Goal: Task Accomplishment & Management: Complete application form

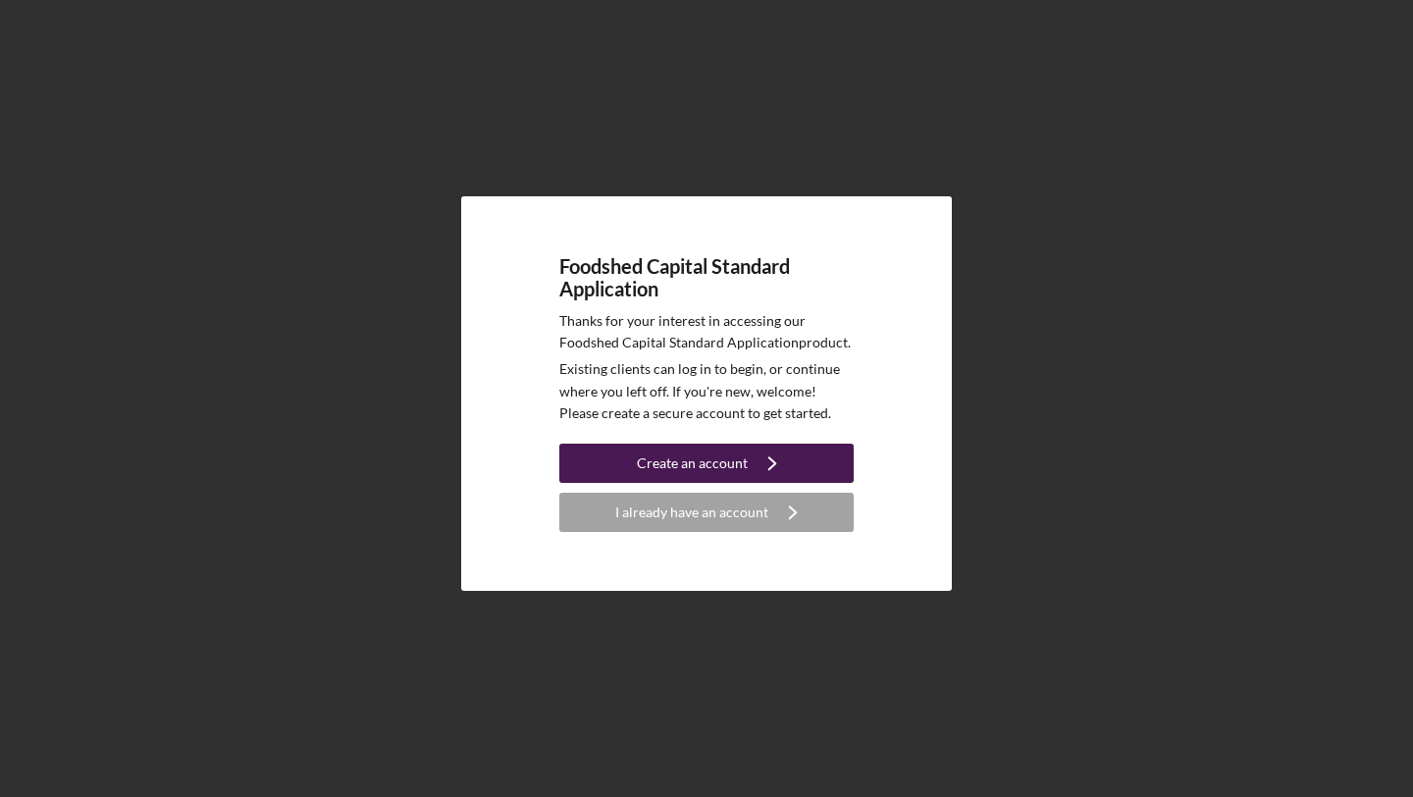
click at [659, 450] on div "Create an account" at bounding box center [692, 462] width 111 height 39
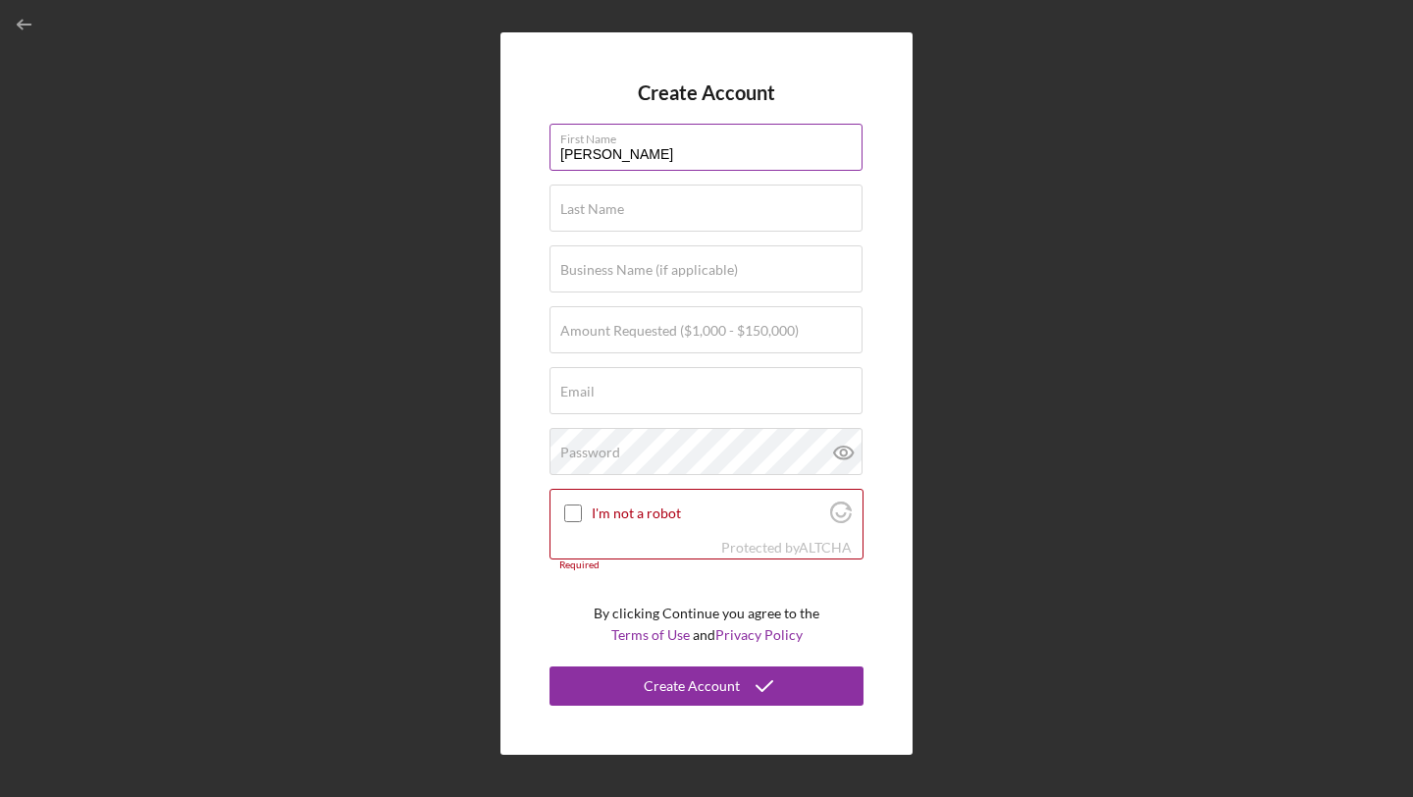
type input "[PERSON_NAME]"
type input "Marcellus Farms"
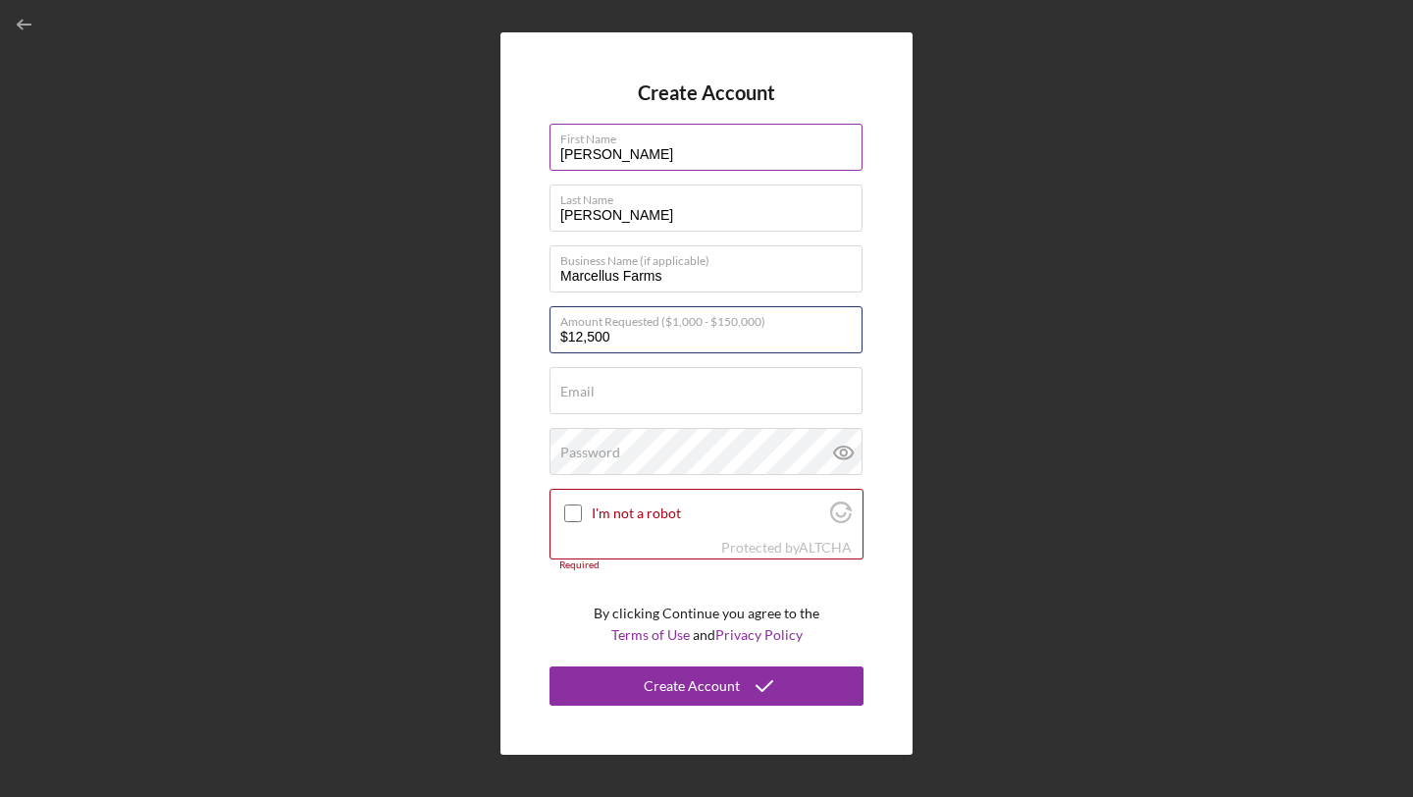
type input "$125,000"
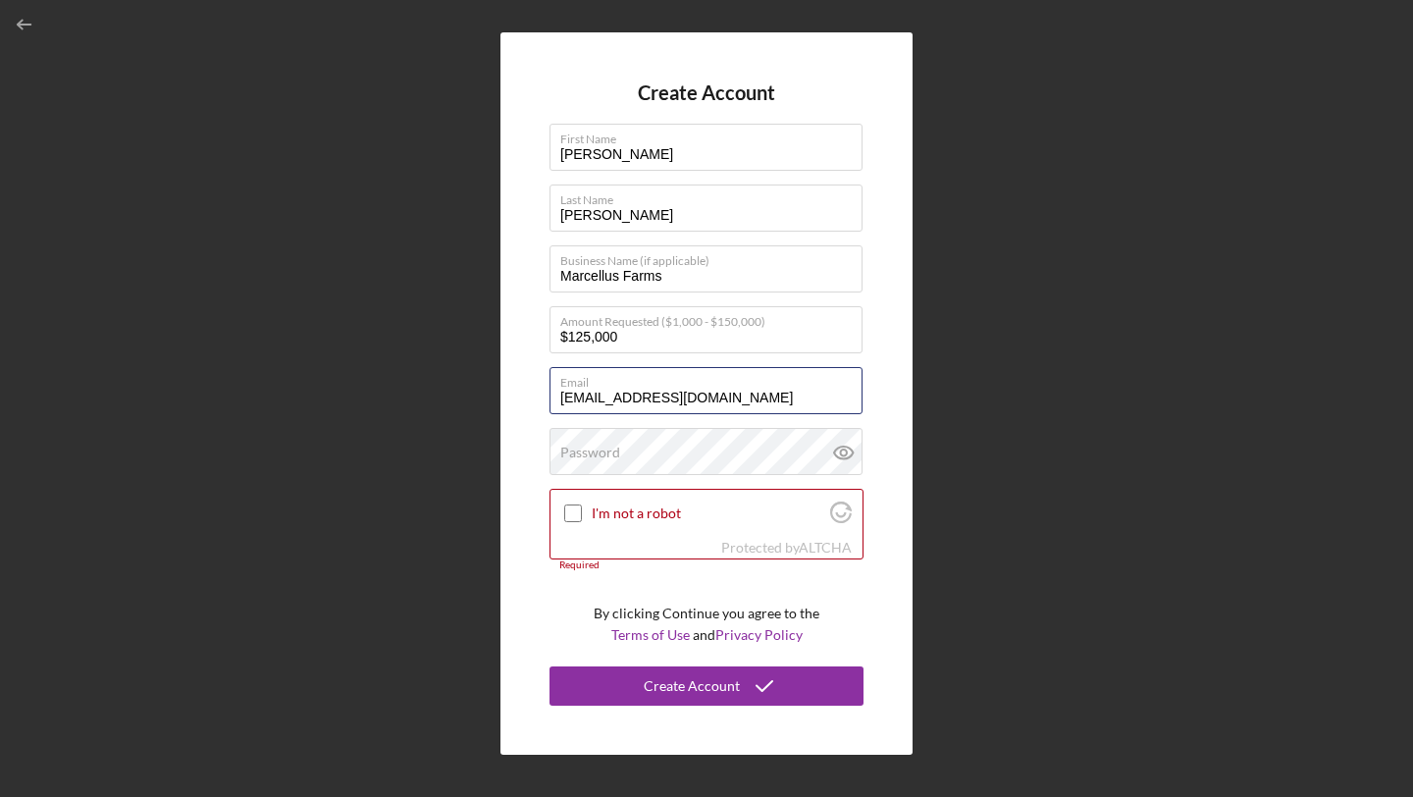
type input "[EMAIL_ADDRESS][DOMAIN_NAME]"
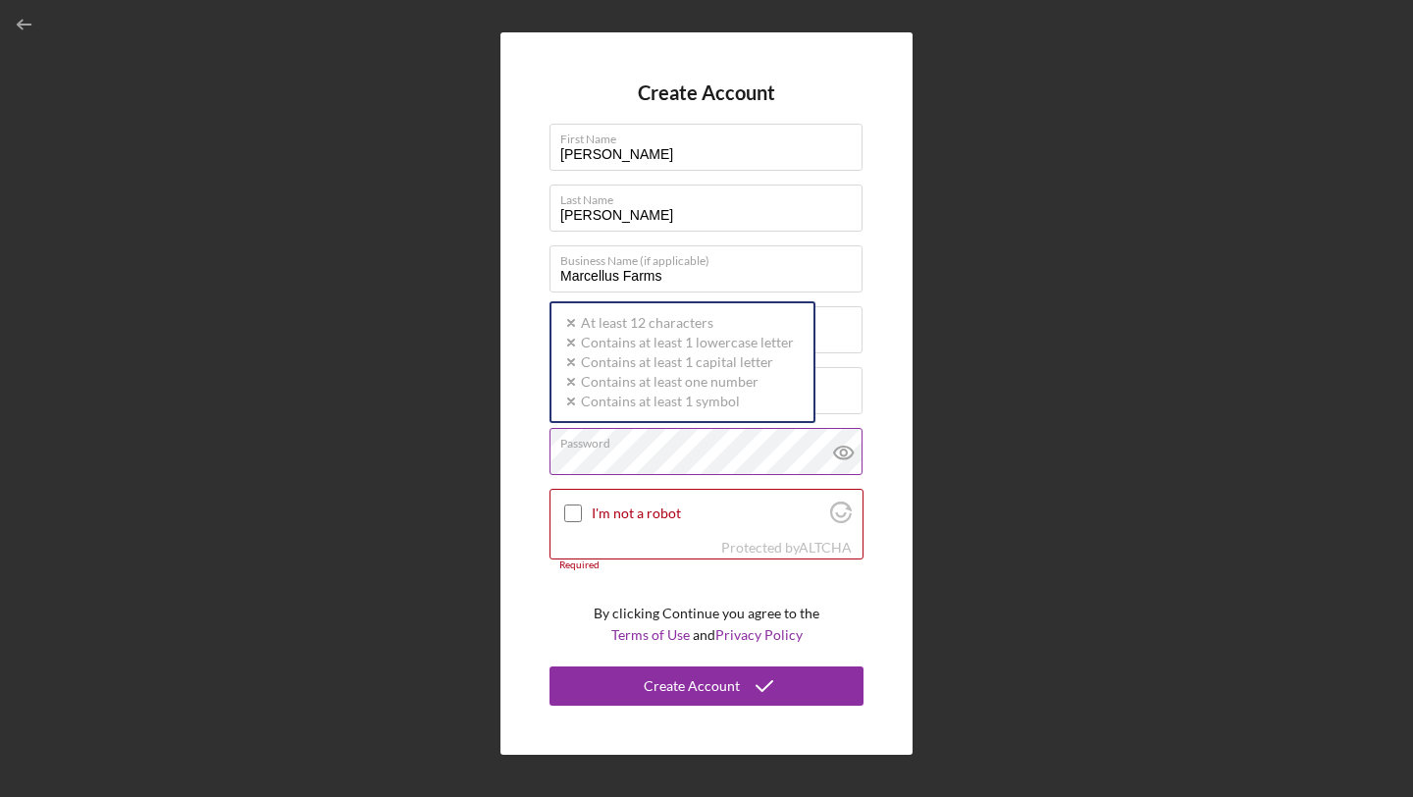
click at [732, 441] on div "Password Icon/icon-validation-no At least 12 characters Icon/icon-validation-no…" at bounding box center [706, 452] width 314 height 49
click at [729, 449] on div "Password Icon/icon-validation-no At least 12 characters Icon/icon-validation-no…" at bounding box center [706, 452] width 314 height 49
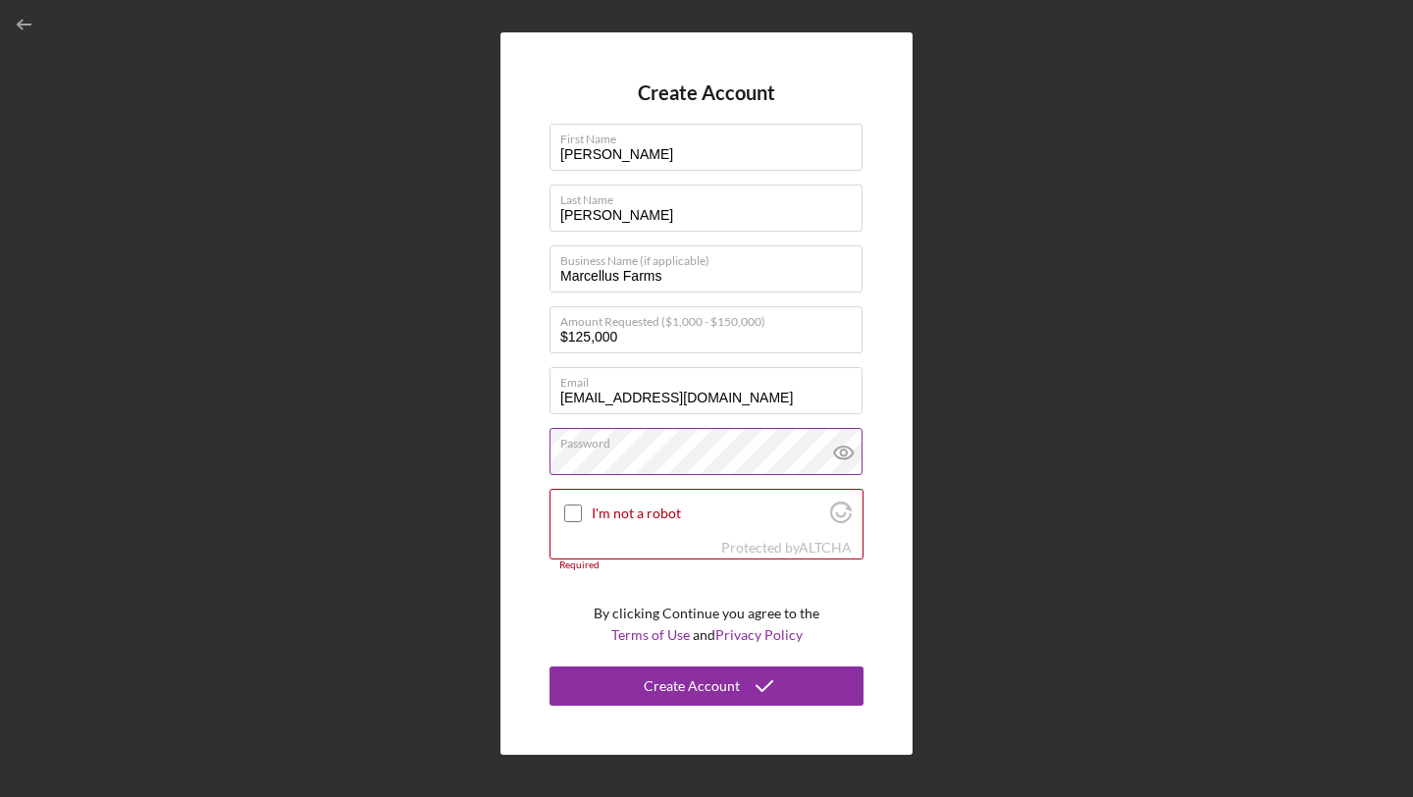
click at [841, 450] on icon at bounding box center [843, 452] width 49 height 49
click at [571, 515] on input "I'm not a robot" at bounding box center [573, 513] width 18 height 18
checkbox input "true"
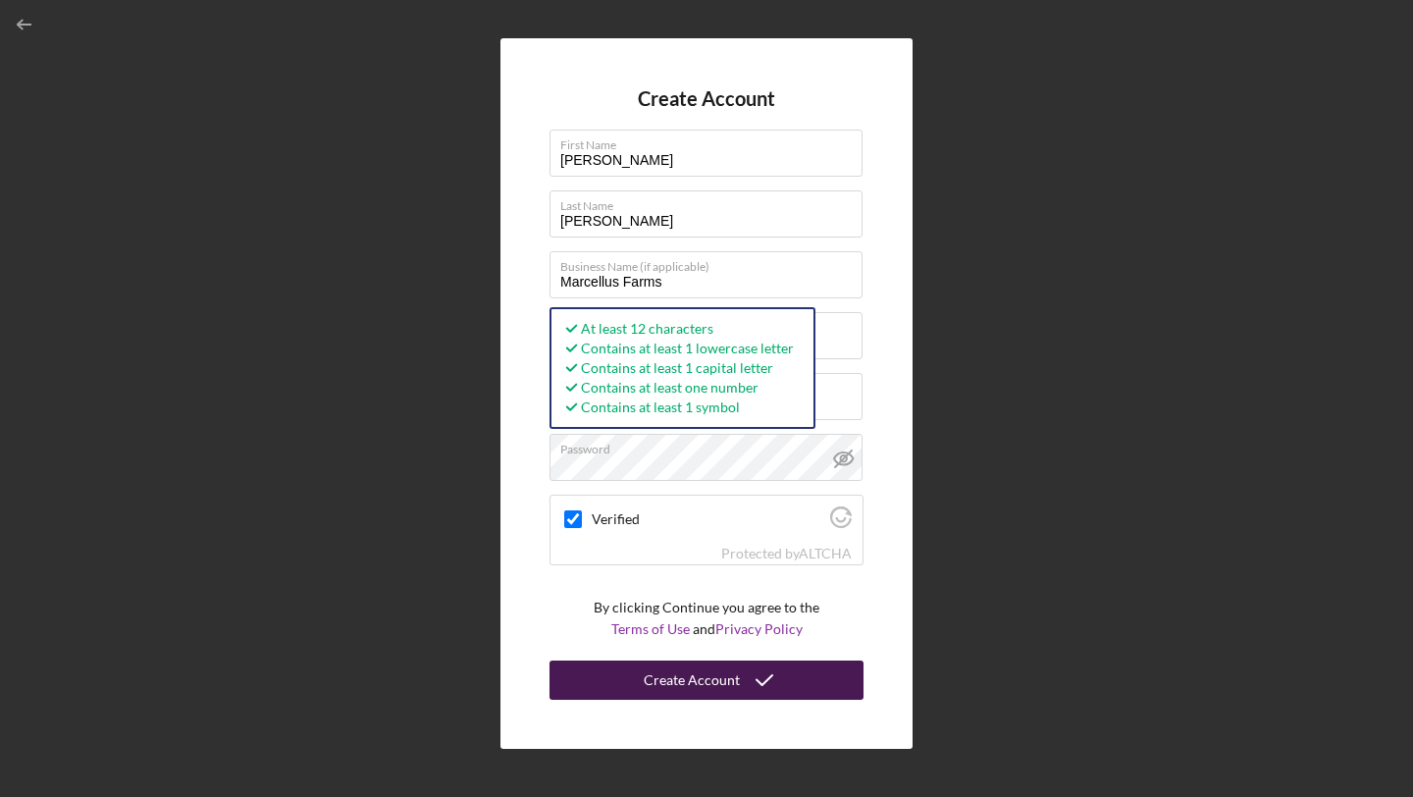
click at [648, 682] on div "Create Account" at bounding box center [692, 679] width 96 height 39
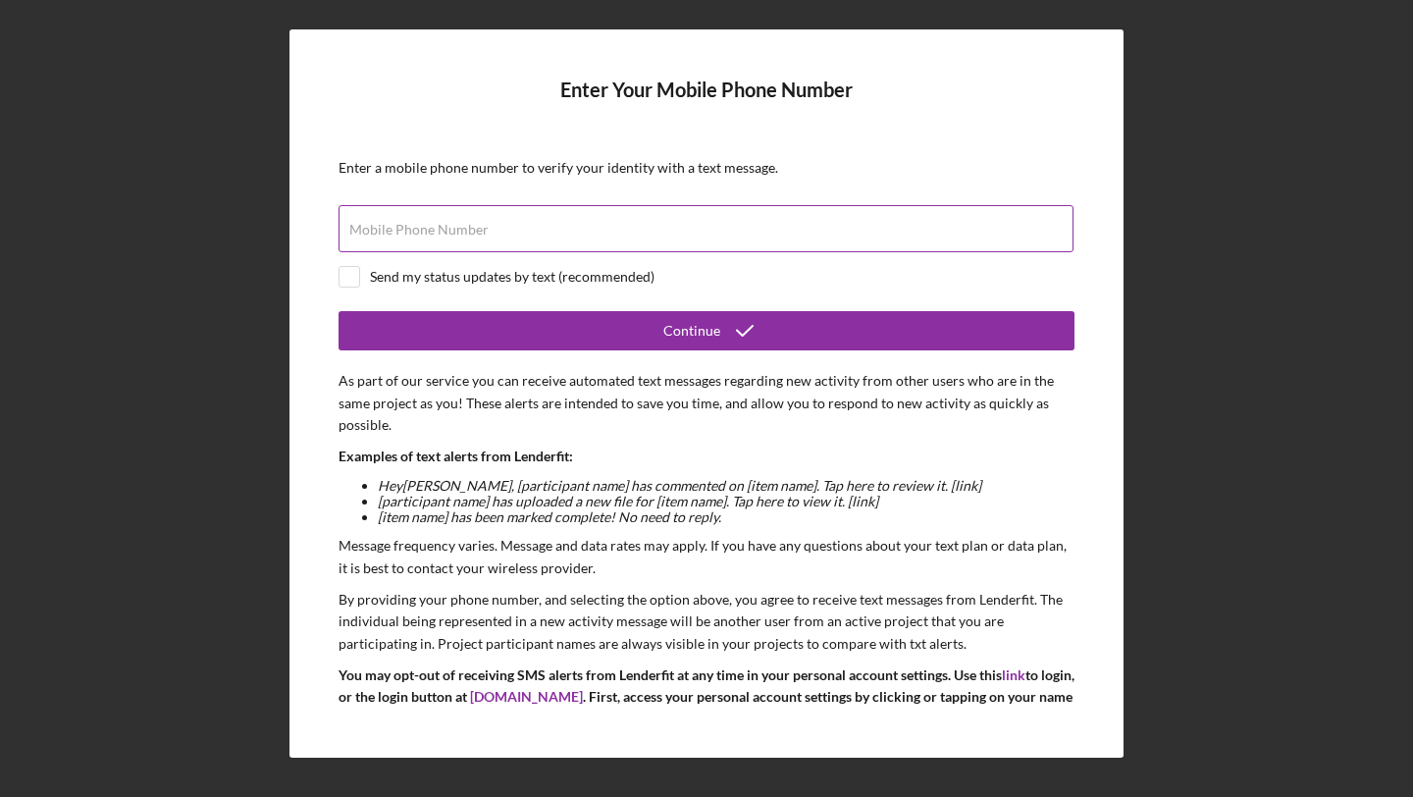
click at [647, 213] on div "Mobile Phone Number" at bounding box center [706, 229] width 736 height 49
type input "[PHONE_NUMBER]"
click at [348, 271] on input "checkbox" at bounding box center [349, 277] width 20 height 20
checkbox input "true"
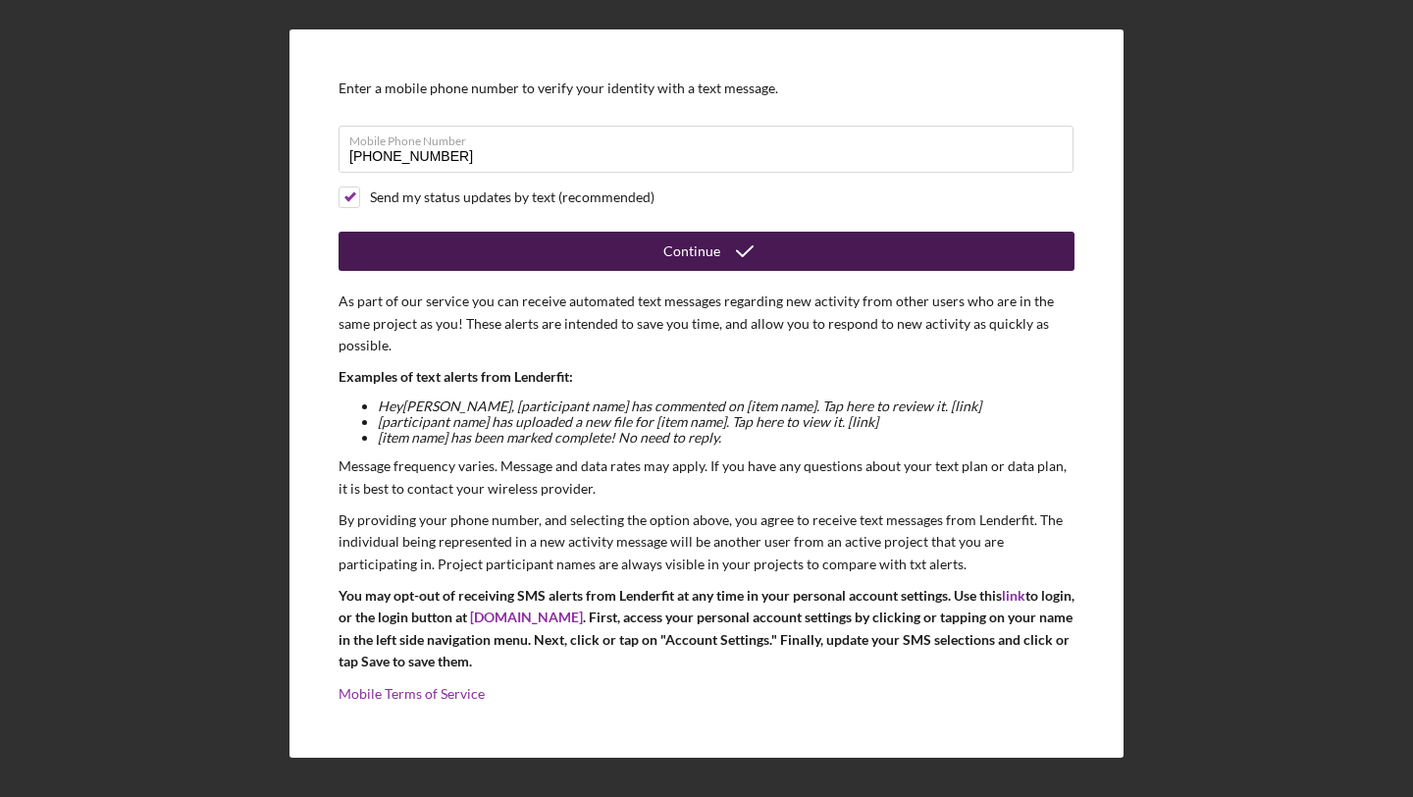
click at [865, 257] on button "Continue" at bounding box center [706, 251] width 736 height 39
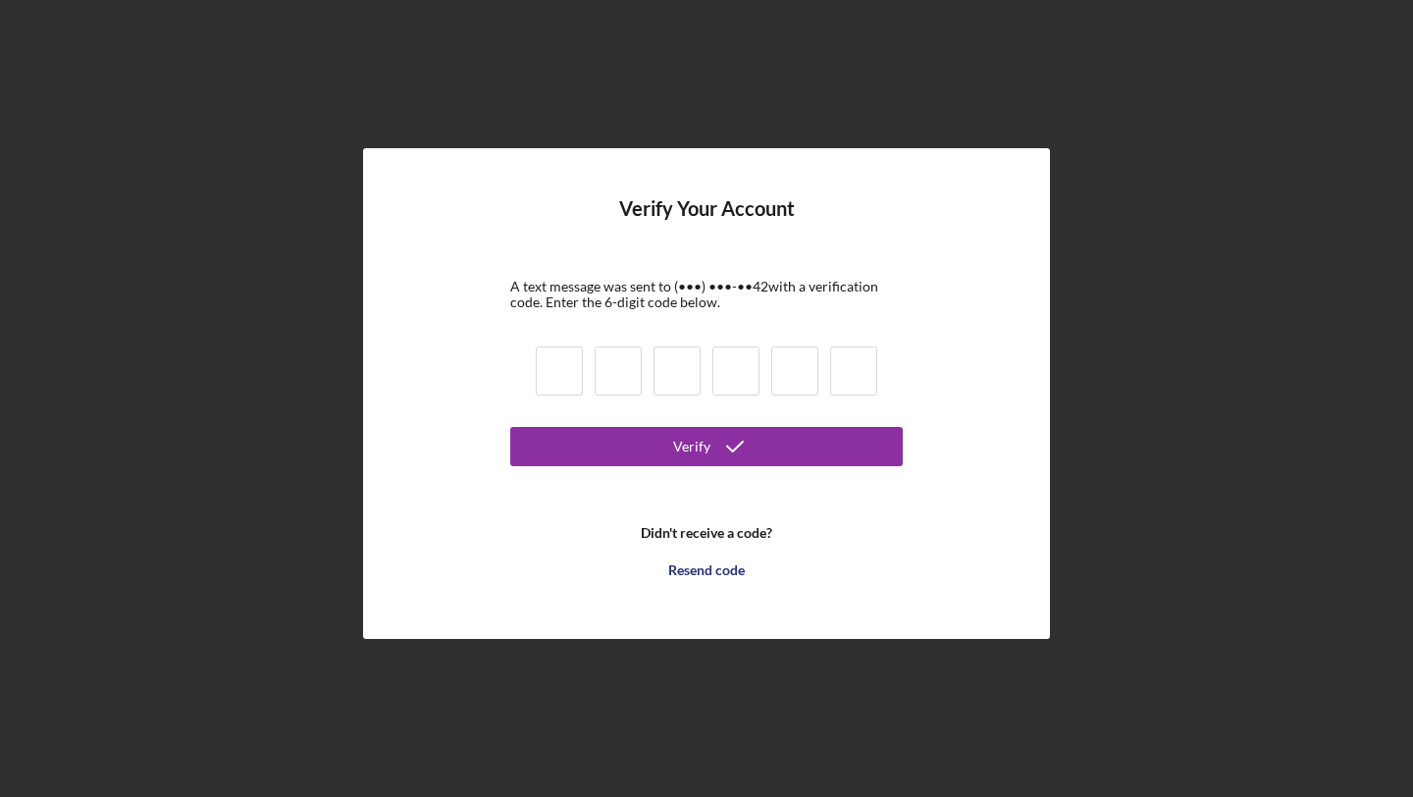
click at [558, 376] on input at bounding box center [559, 370] width 47 height 49
click at [554, 379] on input at bounding box center [559, 370] width 47 height 49
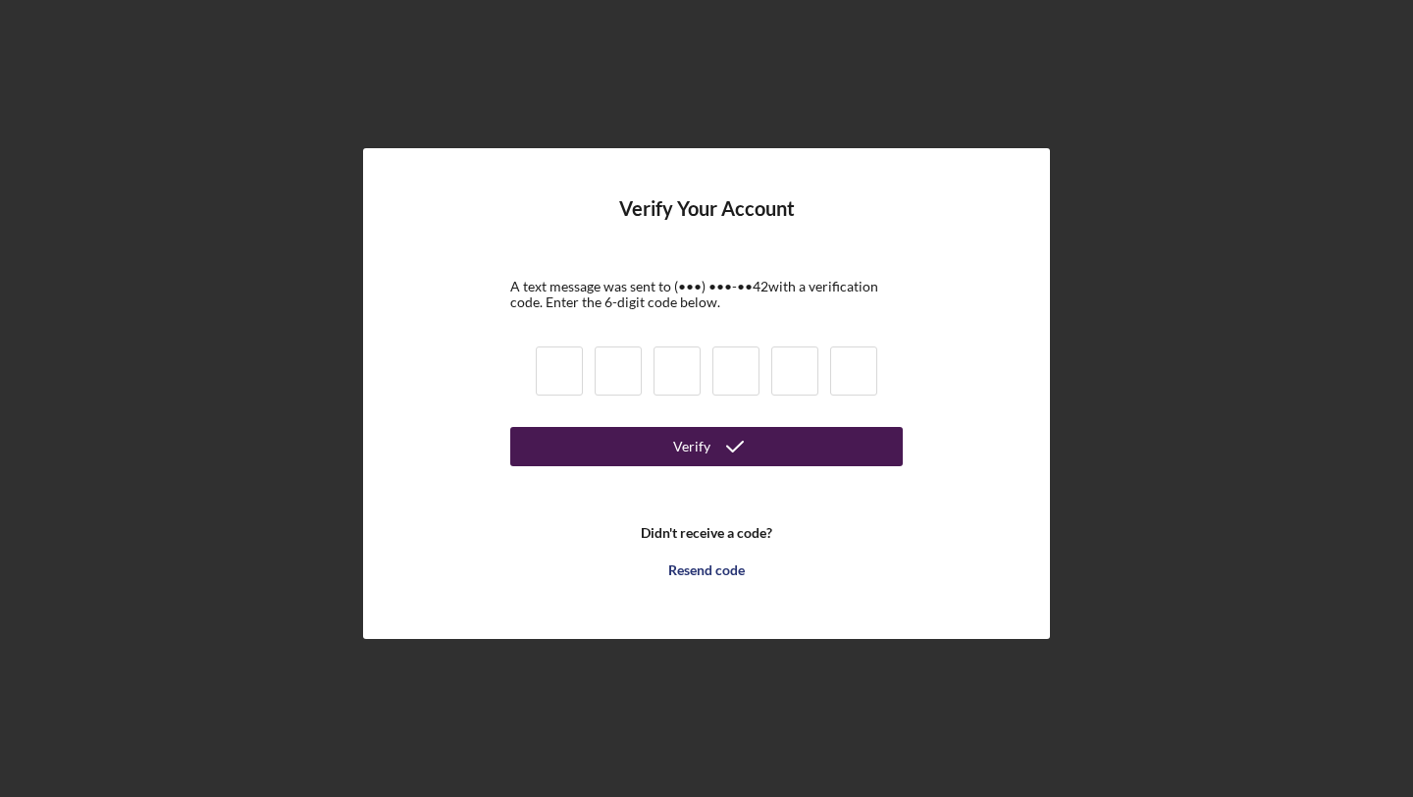
type input "7"
click at [706, 445] on button "Verify" at bounding box center [706, 446] width 392 height 39
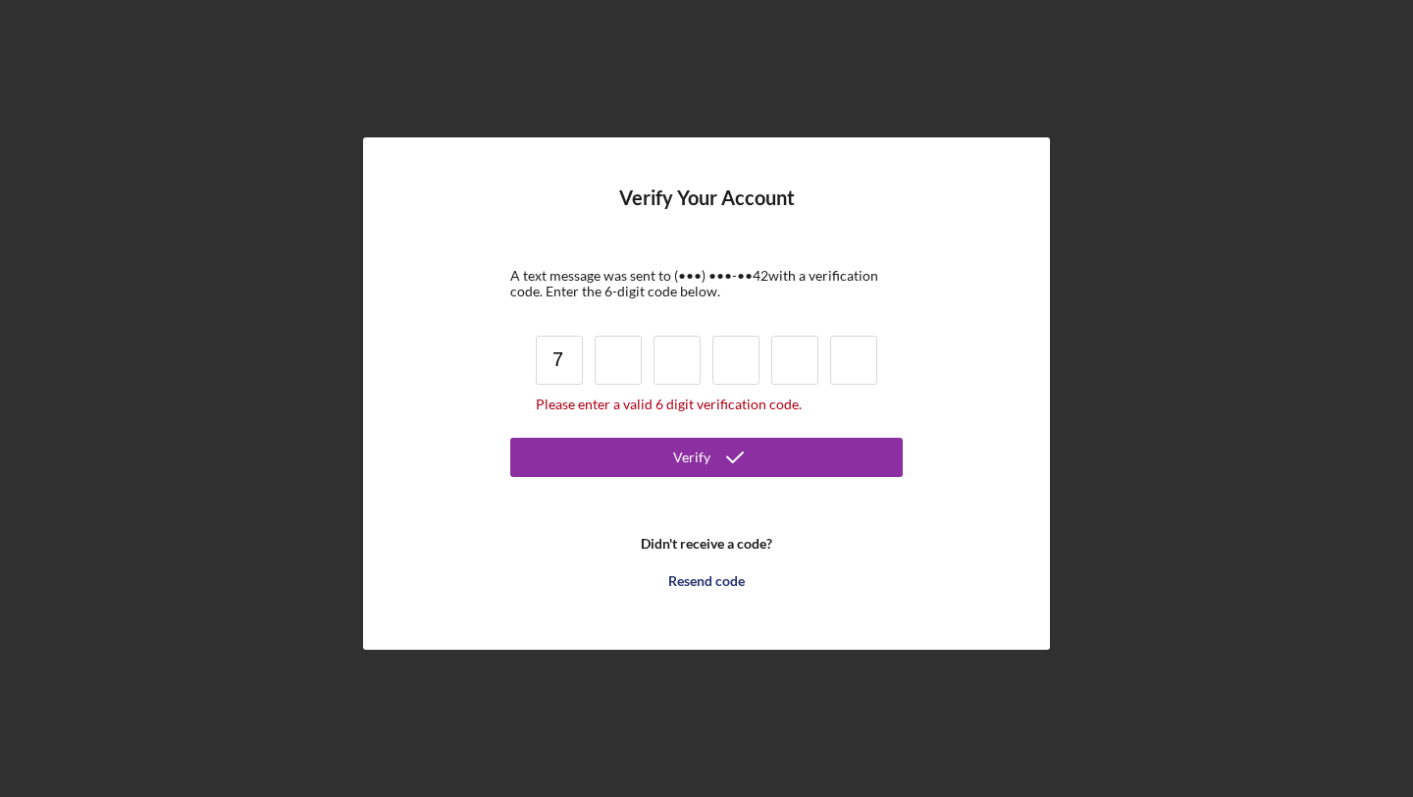
click at [564, 372] on input "7" at bounding box center [559, 360] width 47 height 49
click at [595, 371] on input at bounding box center [618, 360] width 47 height 49
type input "9"
type input "3"
type input "2"
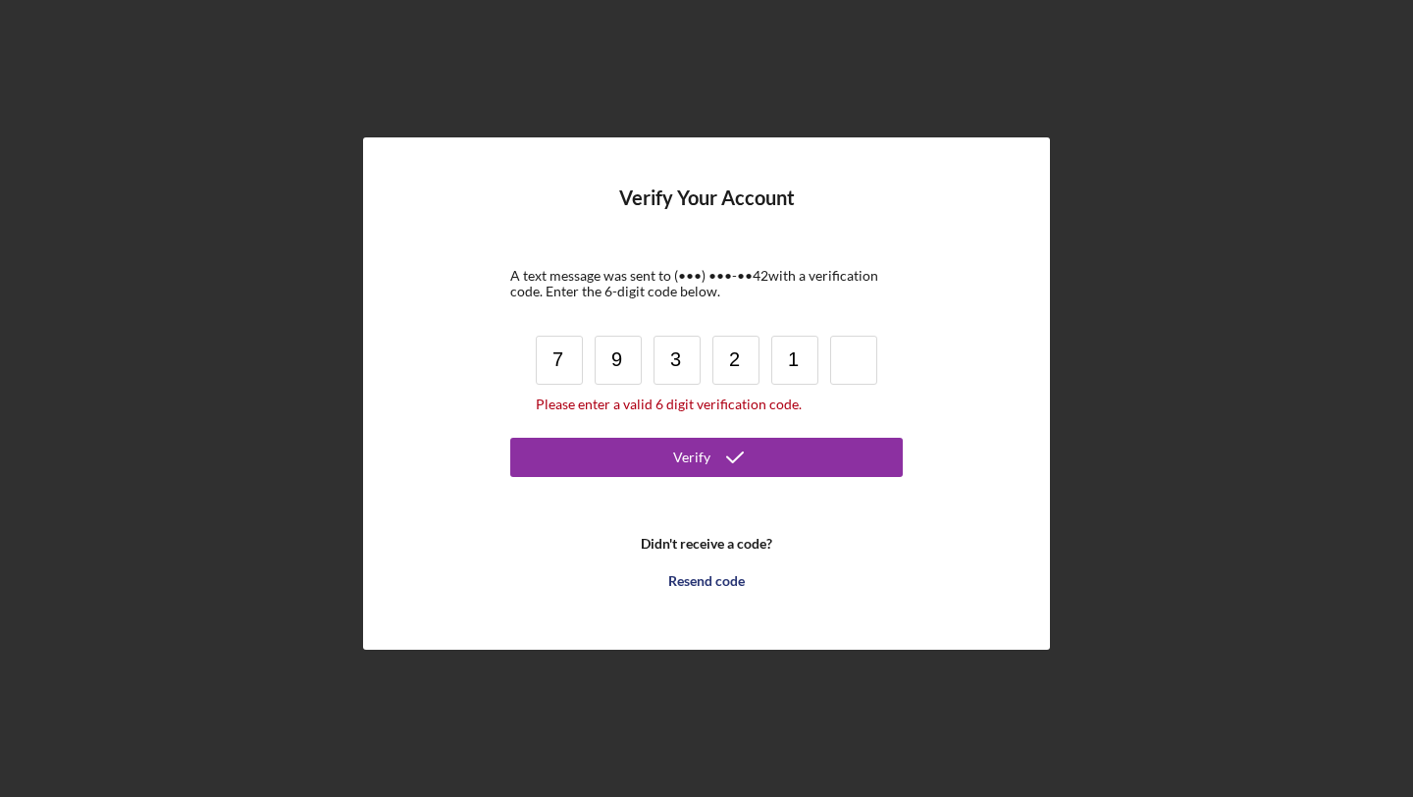
type input "1"
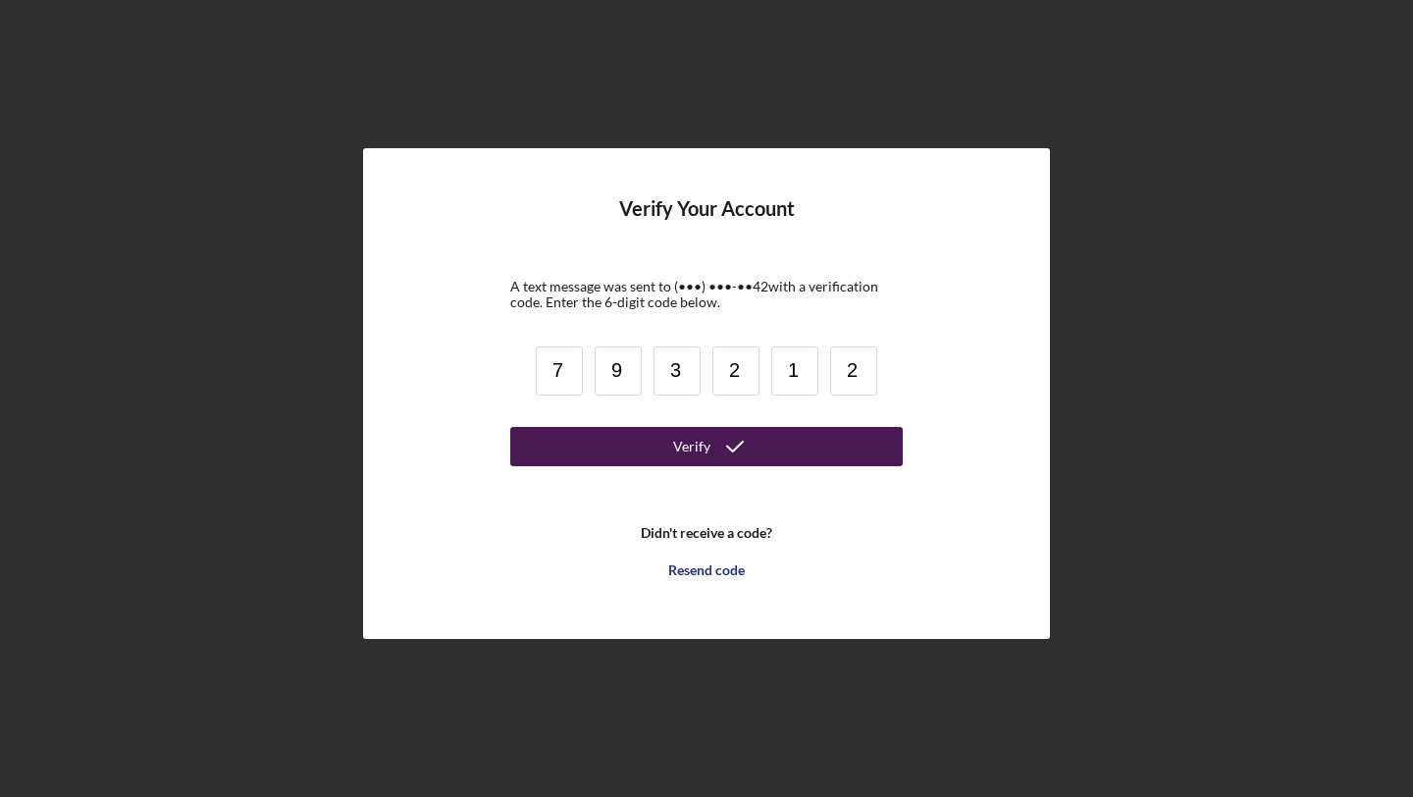
type input "2"
click at [581, 445] on button "Verify" at bounding box center [706, 446] width 392 height 39
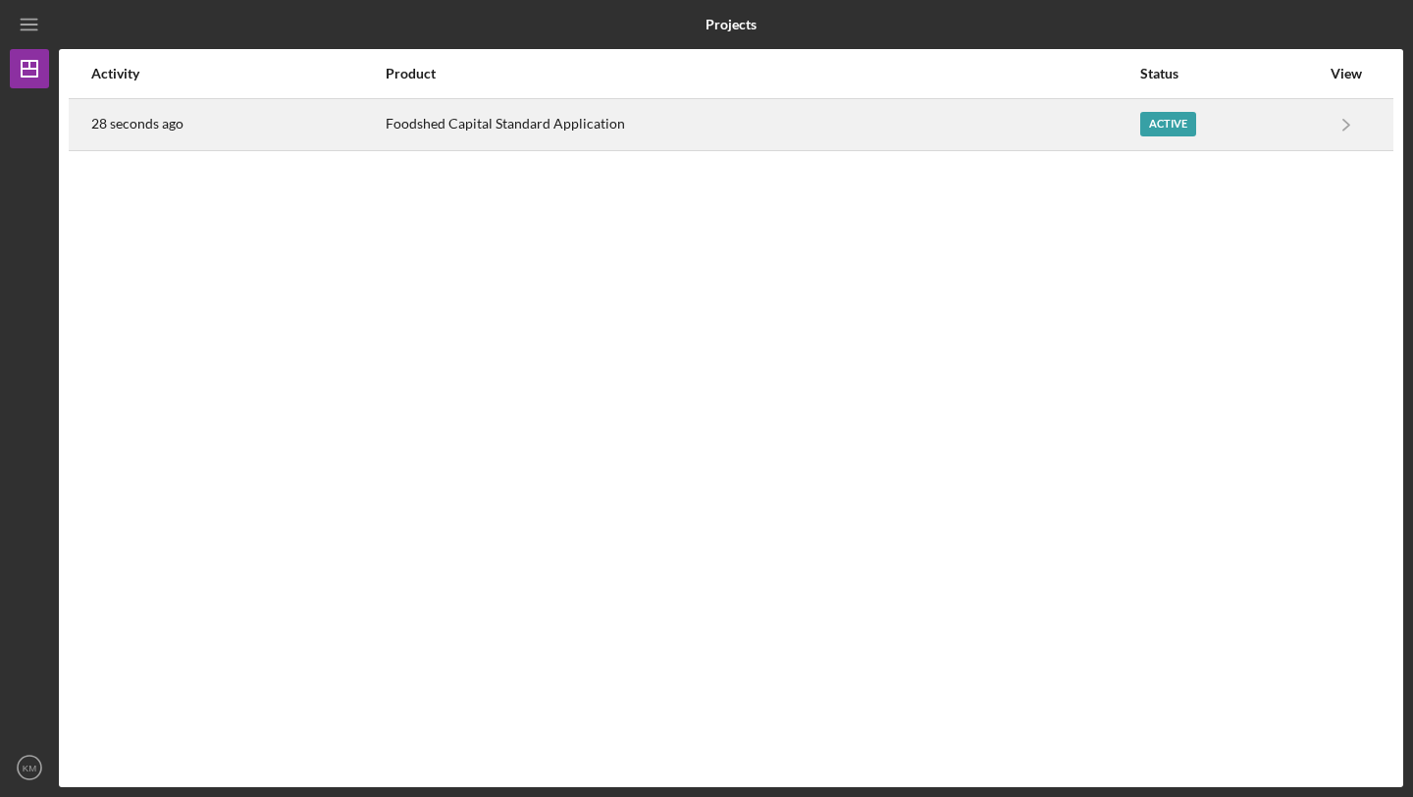
click at [1251, 117] on div "Active" at bounding box center [1230, 124] width 180 height 49
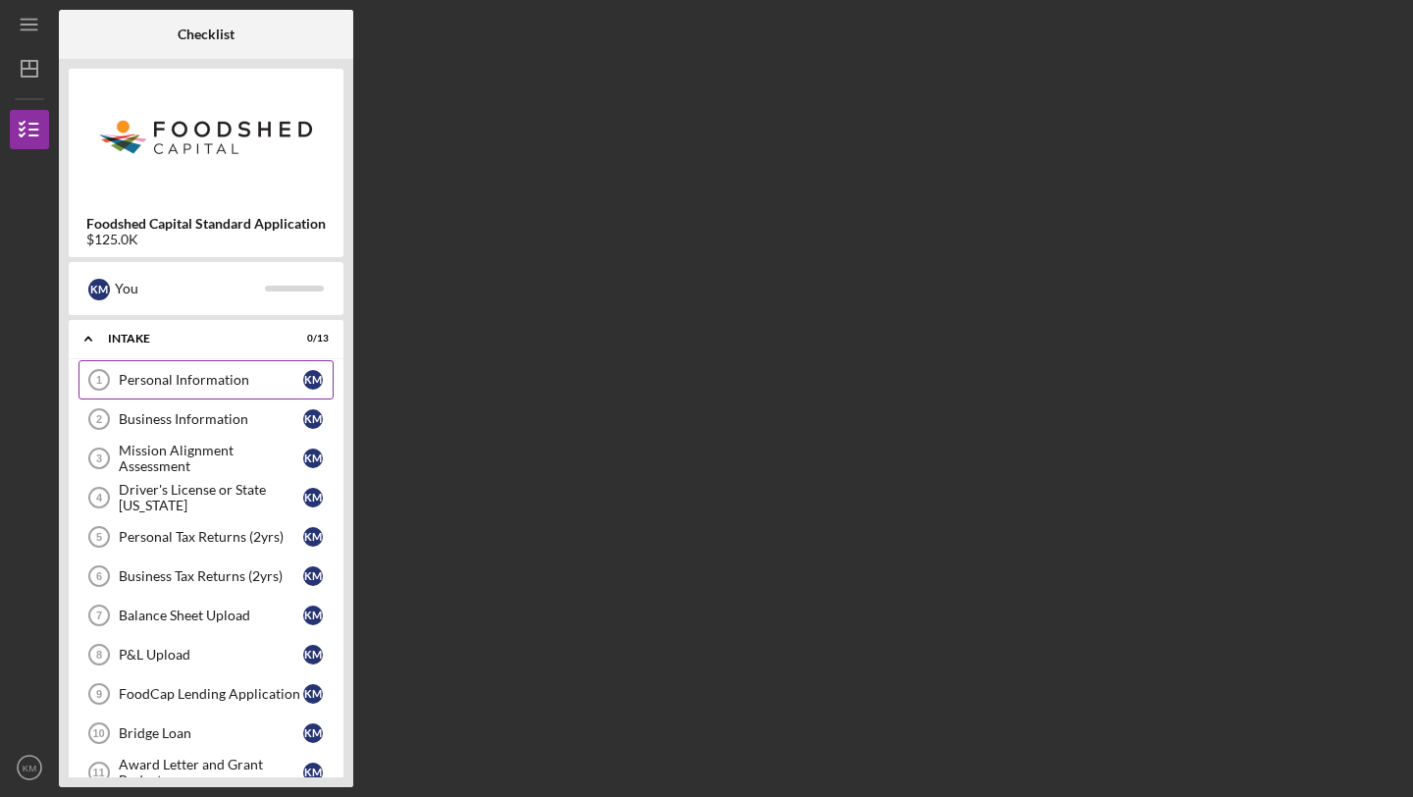
click at [207, 390] on link "Personal Information 1 Personal Information K M" at bounding box center [205, 379] width 255 height 39
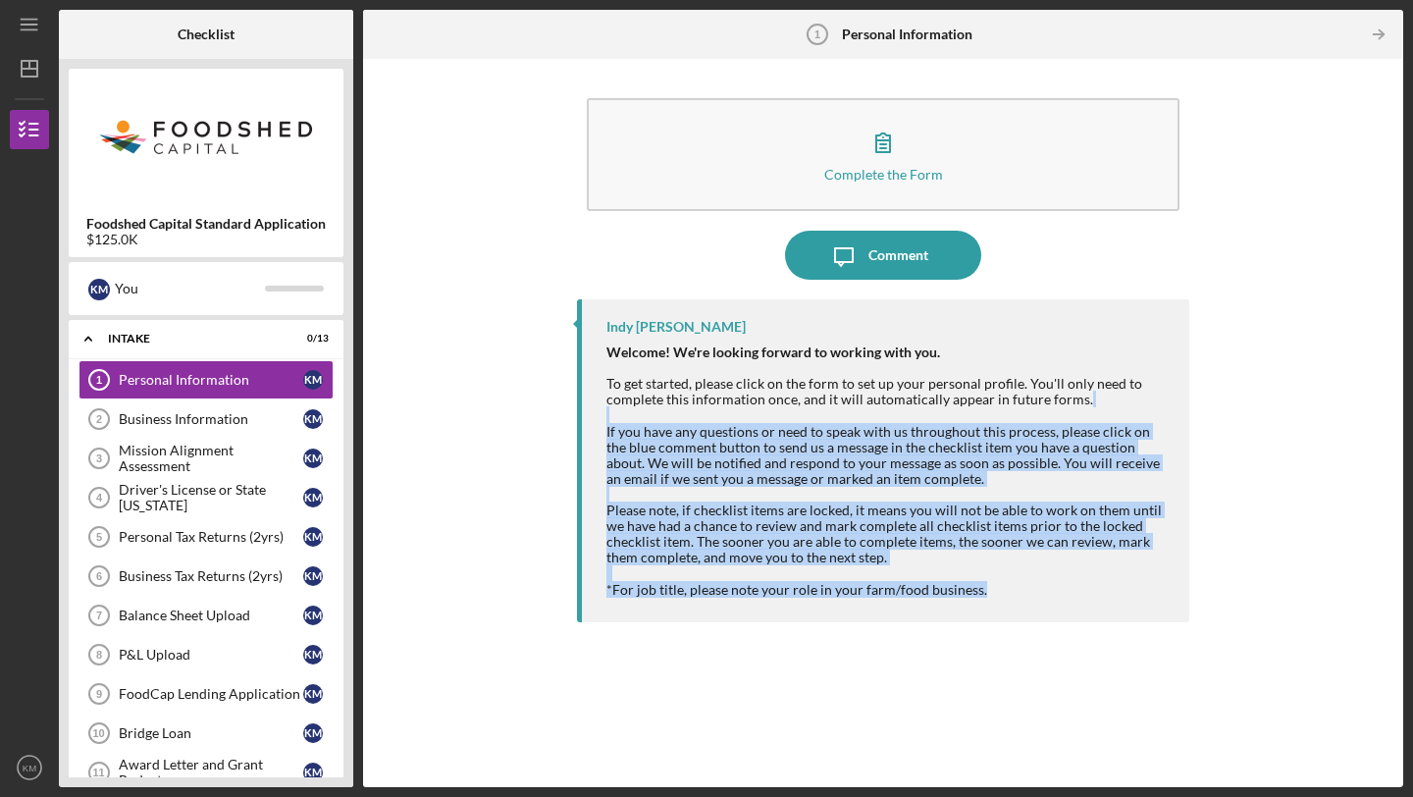
drag, startPoint x: 703, startPoint y: 409, endPoint x: 689, endPoint y: 714, distance: 305.5
click at [688, 714] on div "Indy [DEMOGRAPHIC_DATA] Welcome! We're looking forward to working with you. To …" at bounding box center [883, 528] width 612 height 458
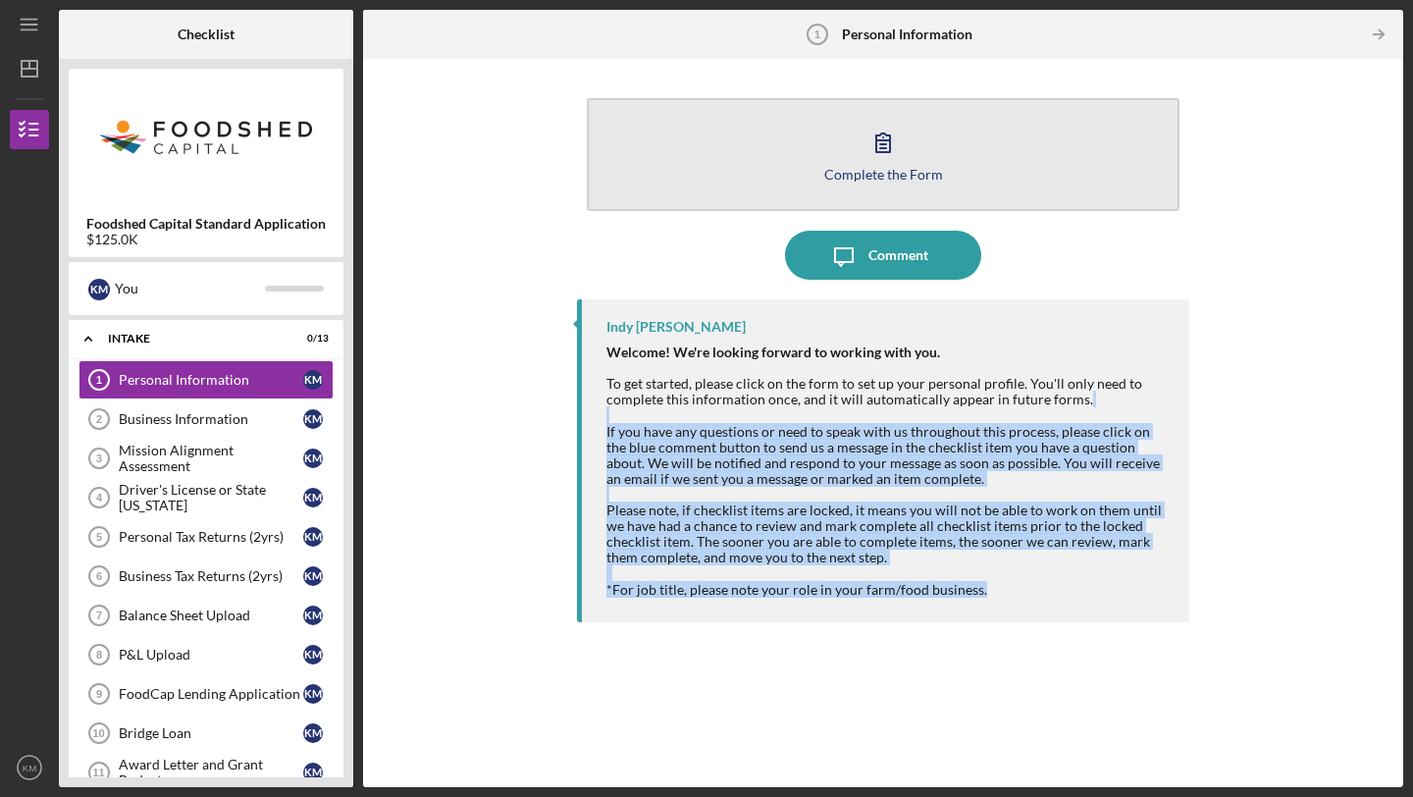
click at [1011, 165] on button "Complete the Form Form" at bounding box center [883, 154] width 593 height 113
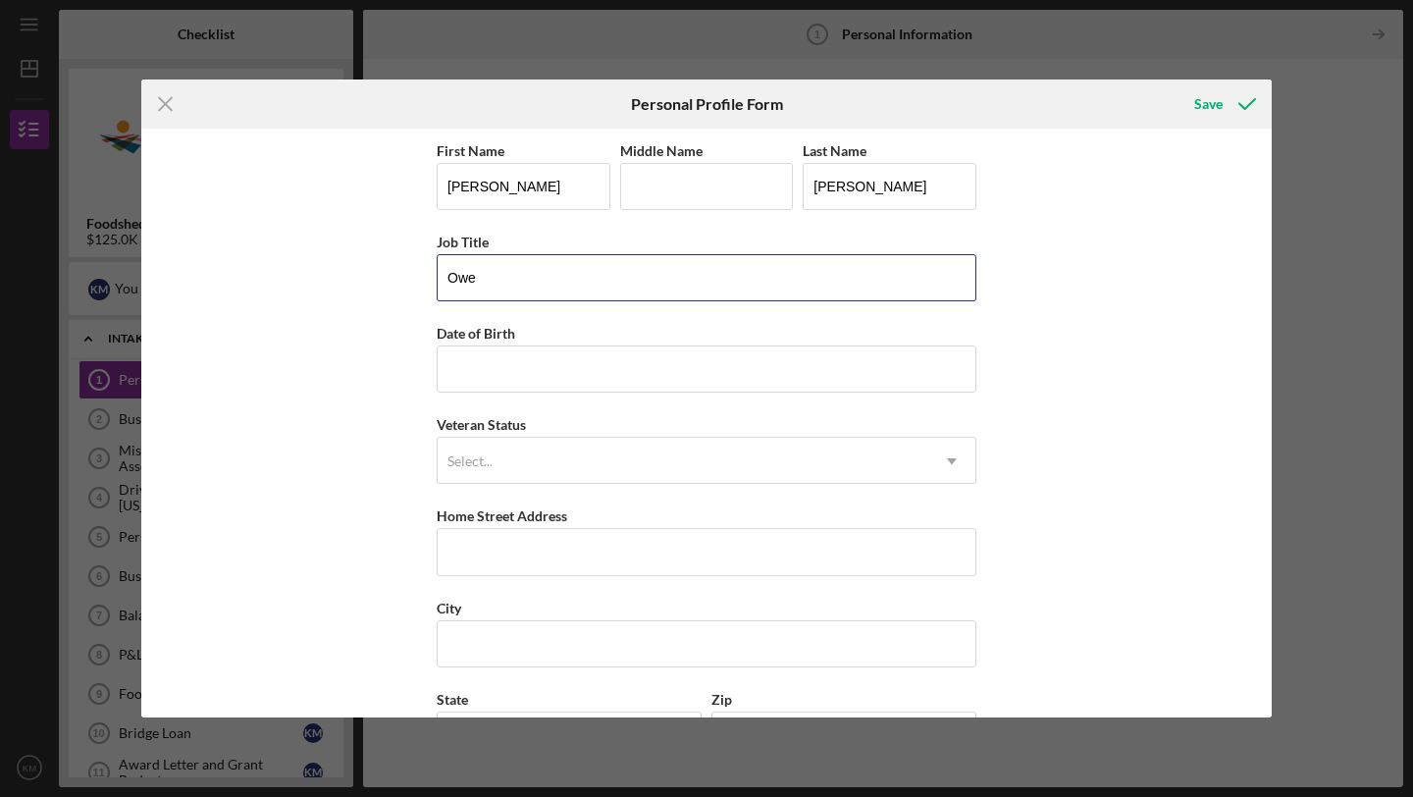
type input "Owe"
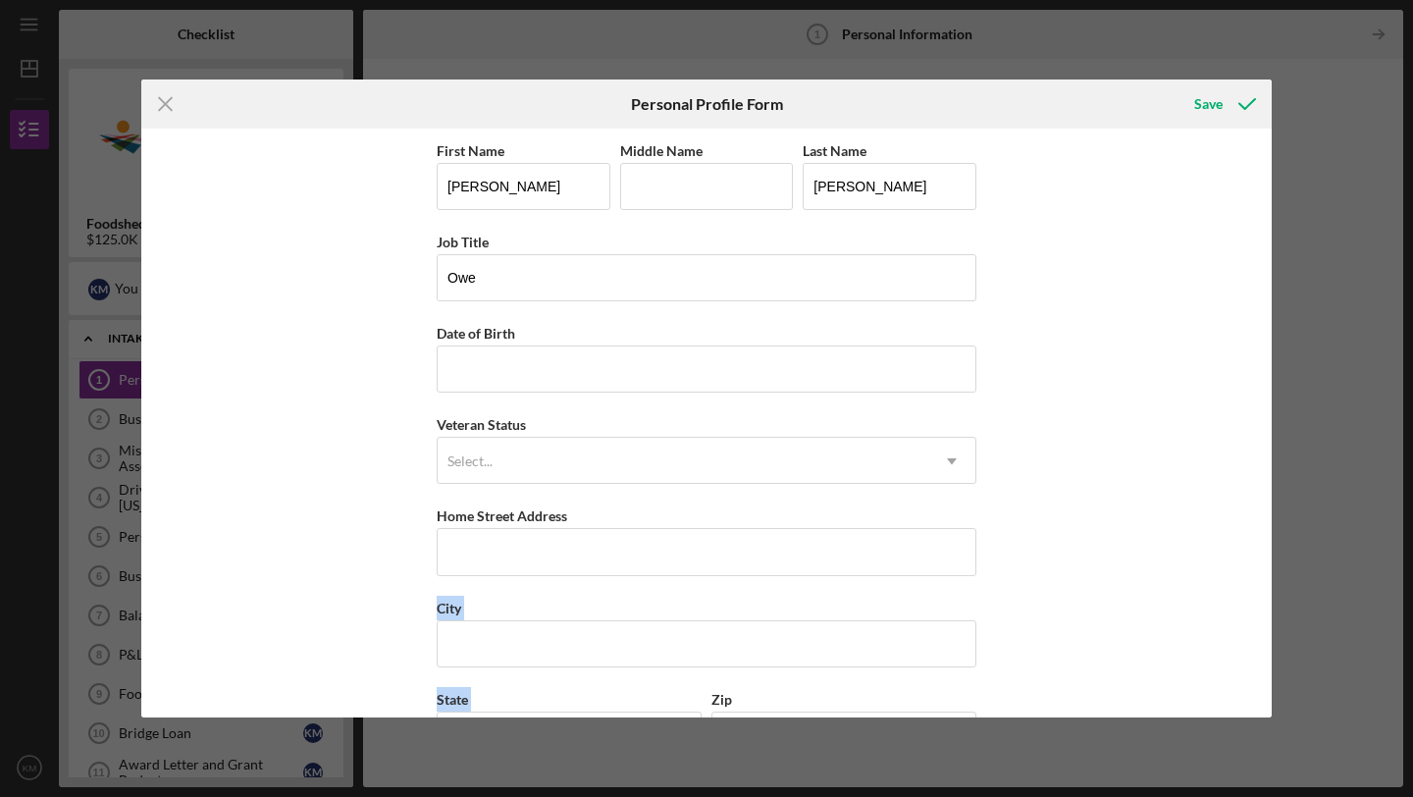
scroll to position [161, 0]
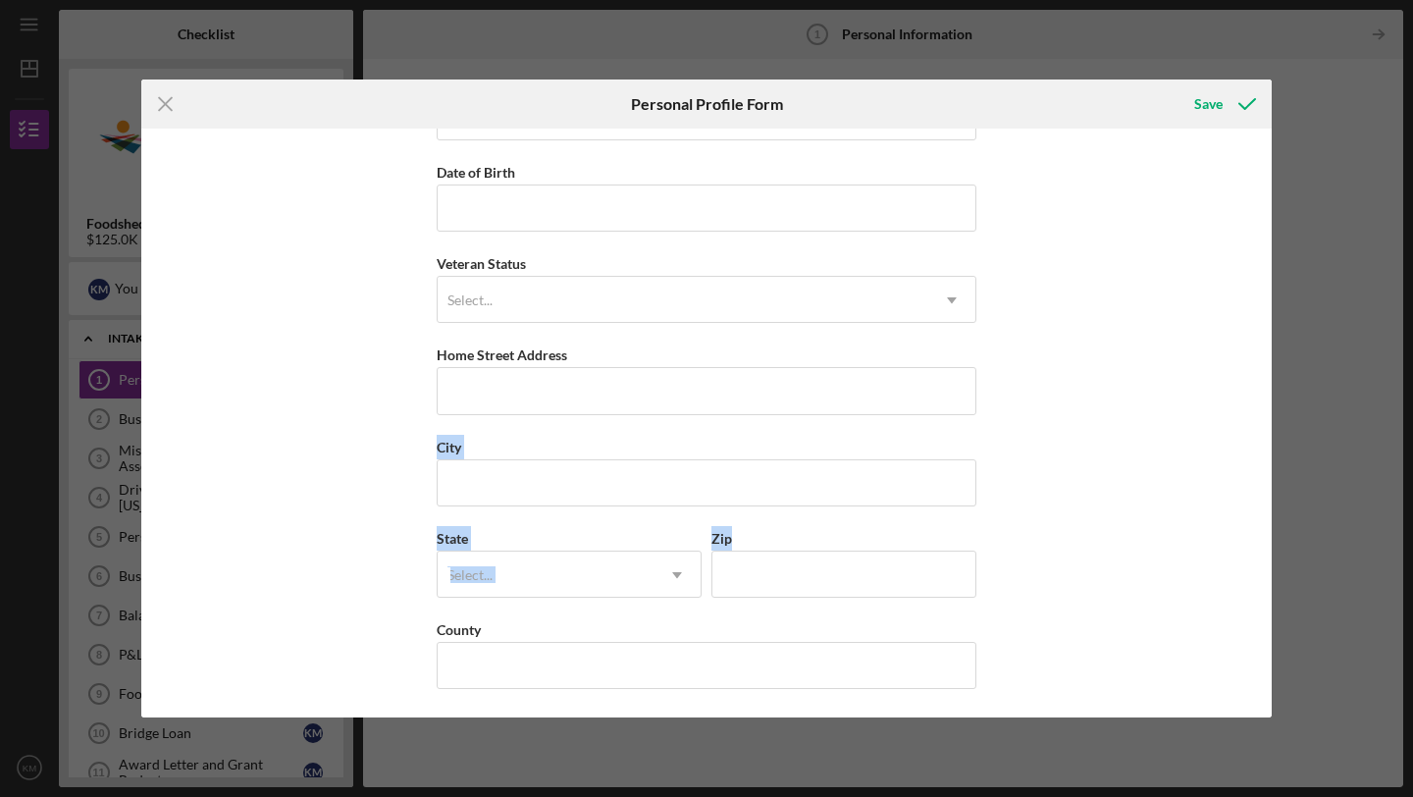
drag, startPoint x: 384, startPoint y: 632, endPoint x: 363, endPoint y: 796, distance: 165.1
click at [363, 796] on div "Icon/Menu Close Personal Profile Form Save First Name [PERSON_NAME] Middle Name…" at bounding box center [706, 398] width 1413 height 797
click at [172, 106] on icon "Icon/Menu Close" at bounding box center [165, 103] width 49 height 49
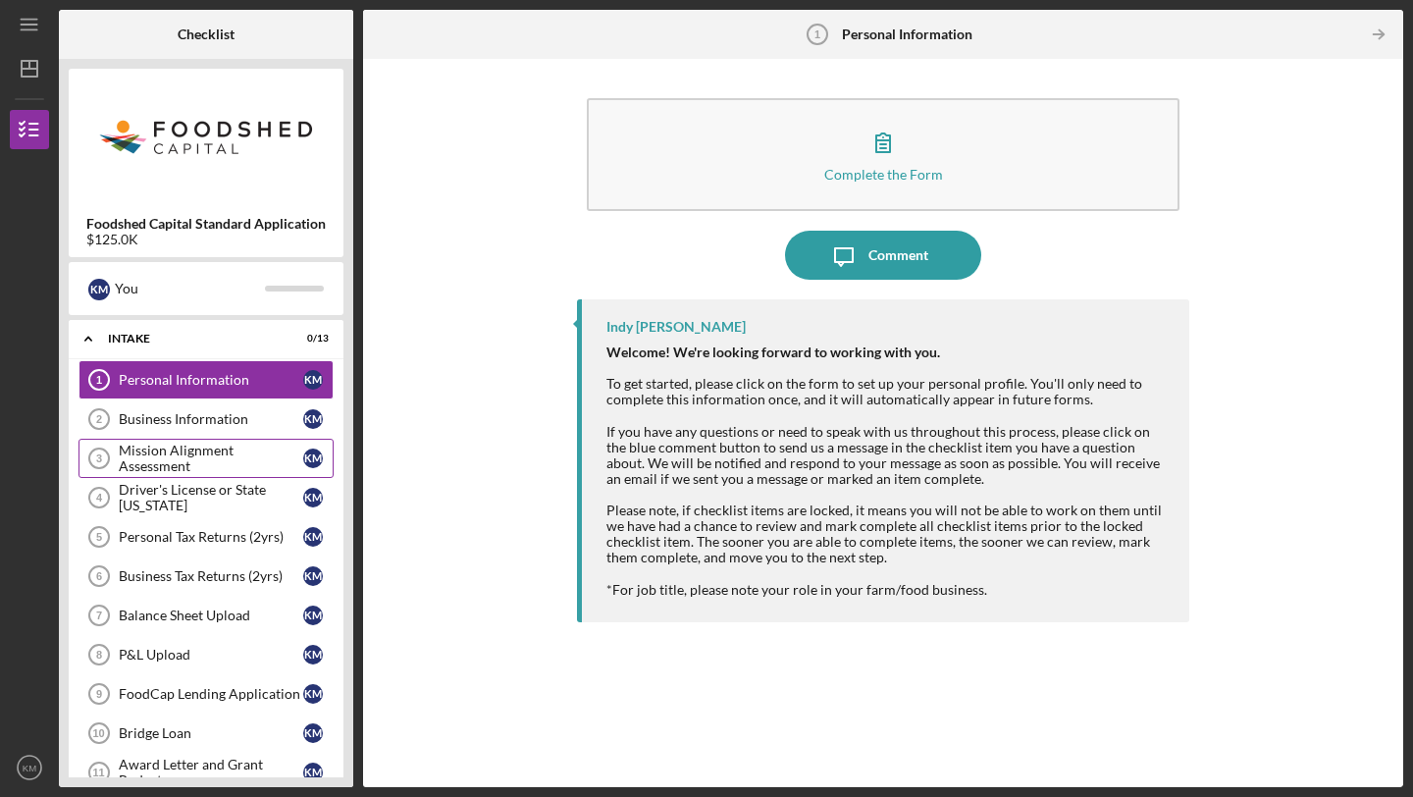
click at [199, 448] on div "Mission Alignment Assessment" at bounding box center [211, 457] width 184 height 31
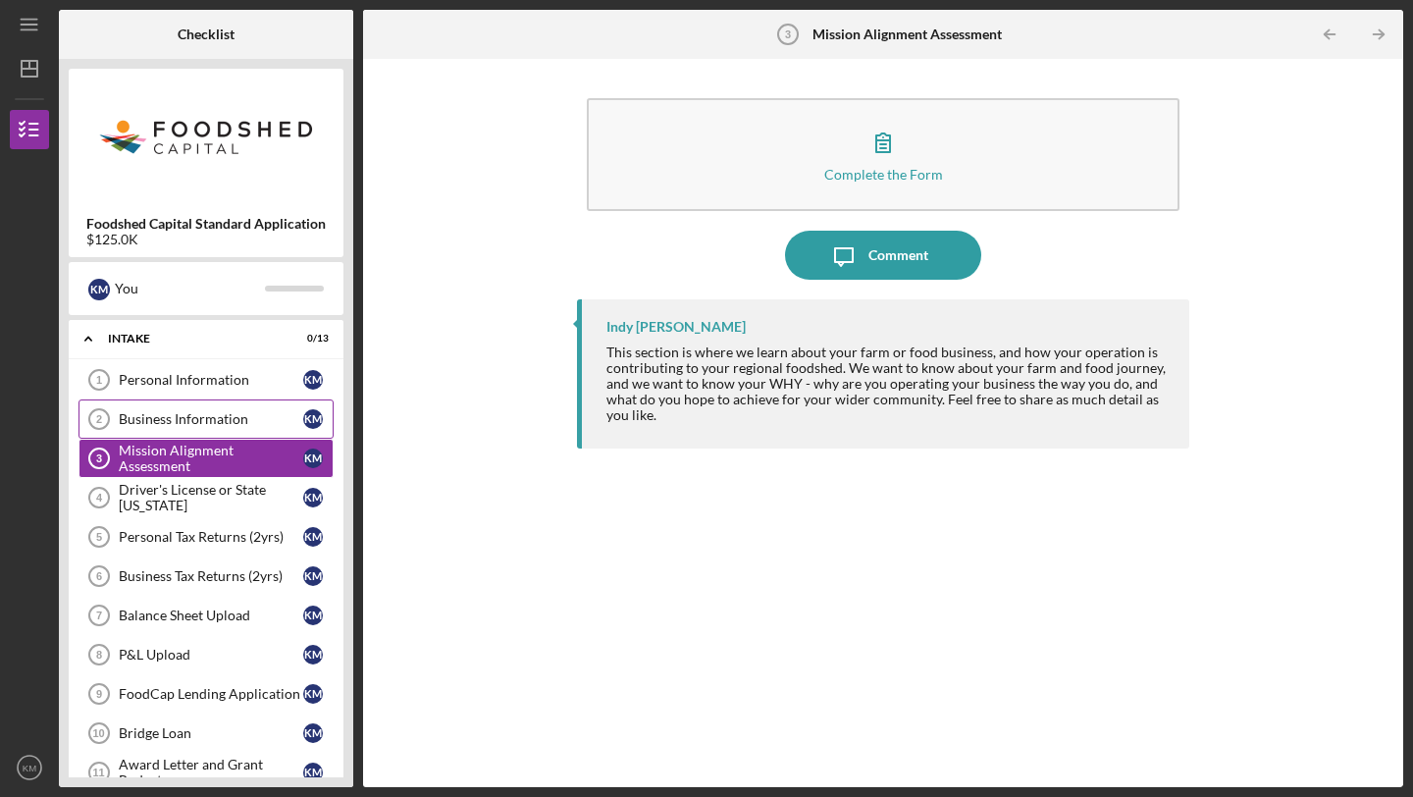
click at [205, 411] on div "Business Information" at bounding box center [211, 419] width 184 height 16
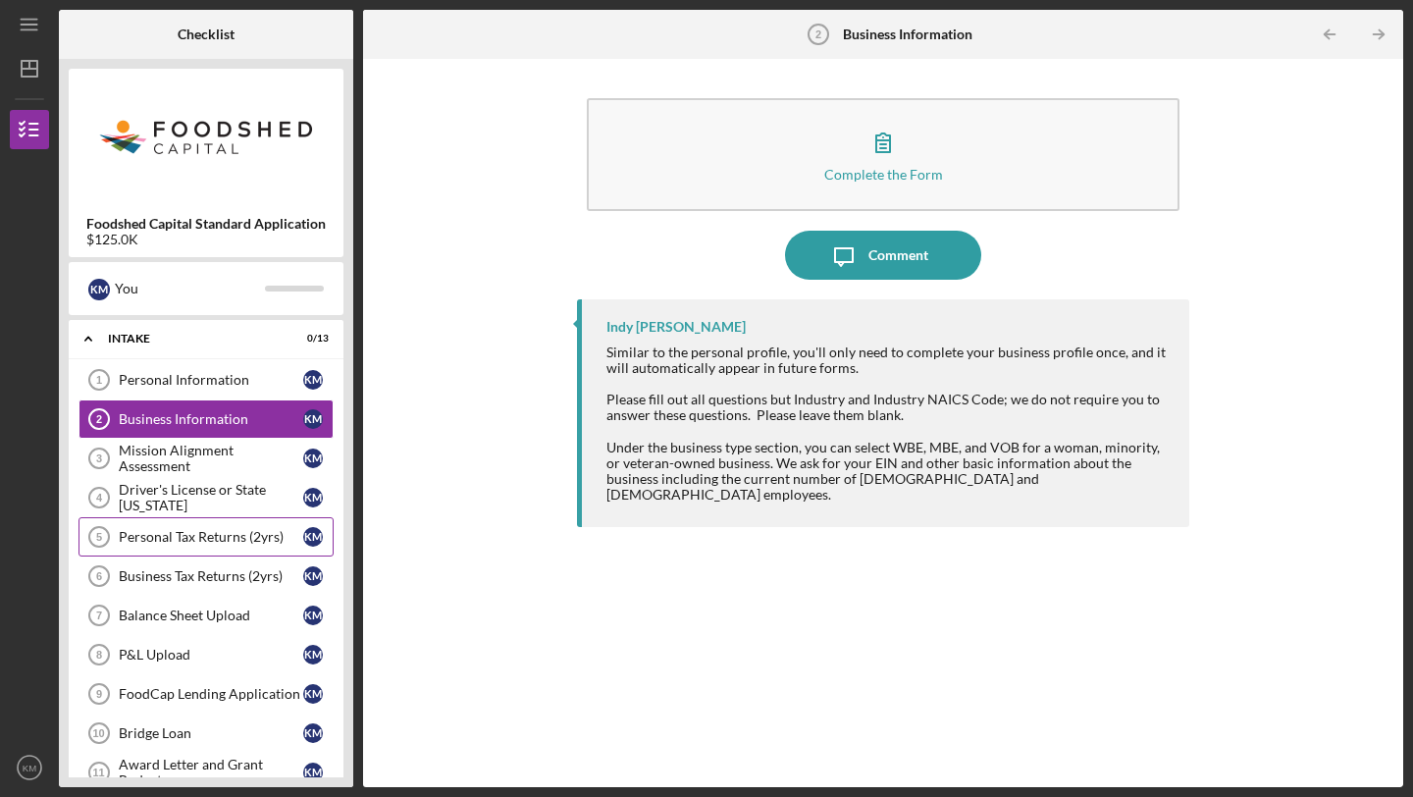
click at [181, 529] on div "Personal Tax Returns (2yrs)" at bounding box center [211, 537] width 184 height 16
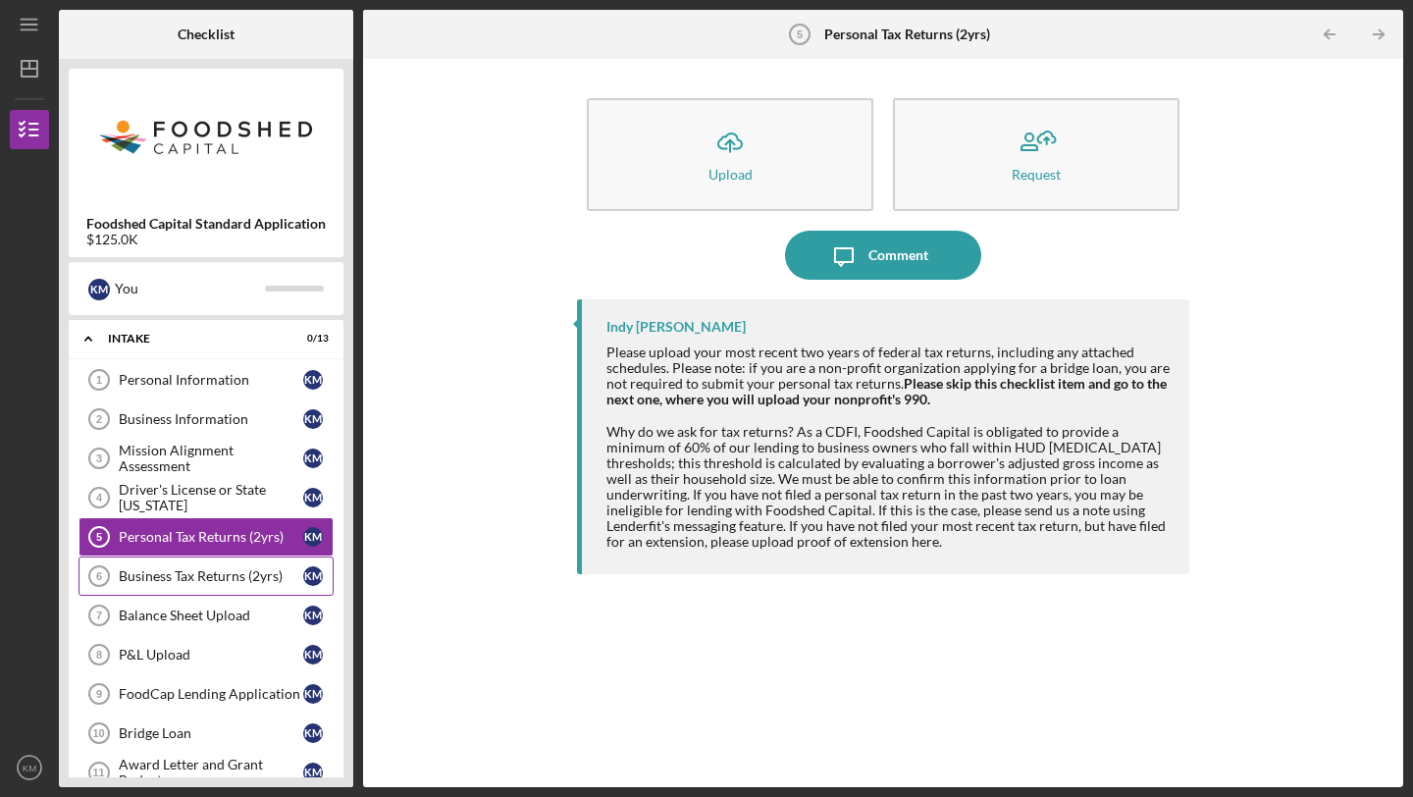
click at [175, 588] on link "Business Tax Returns (2yrs) 6 Business Tax Returns (2yrs) K M" at bounding box center [205, 575] width 255 height 39
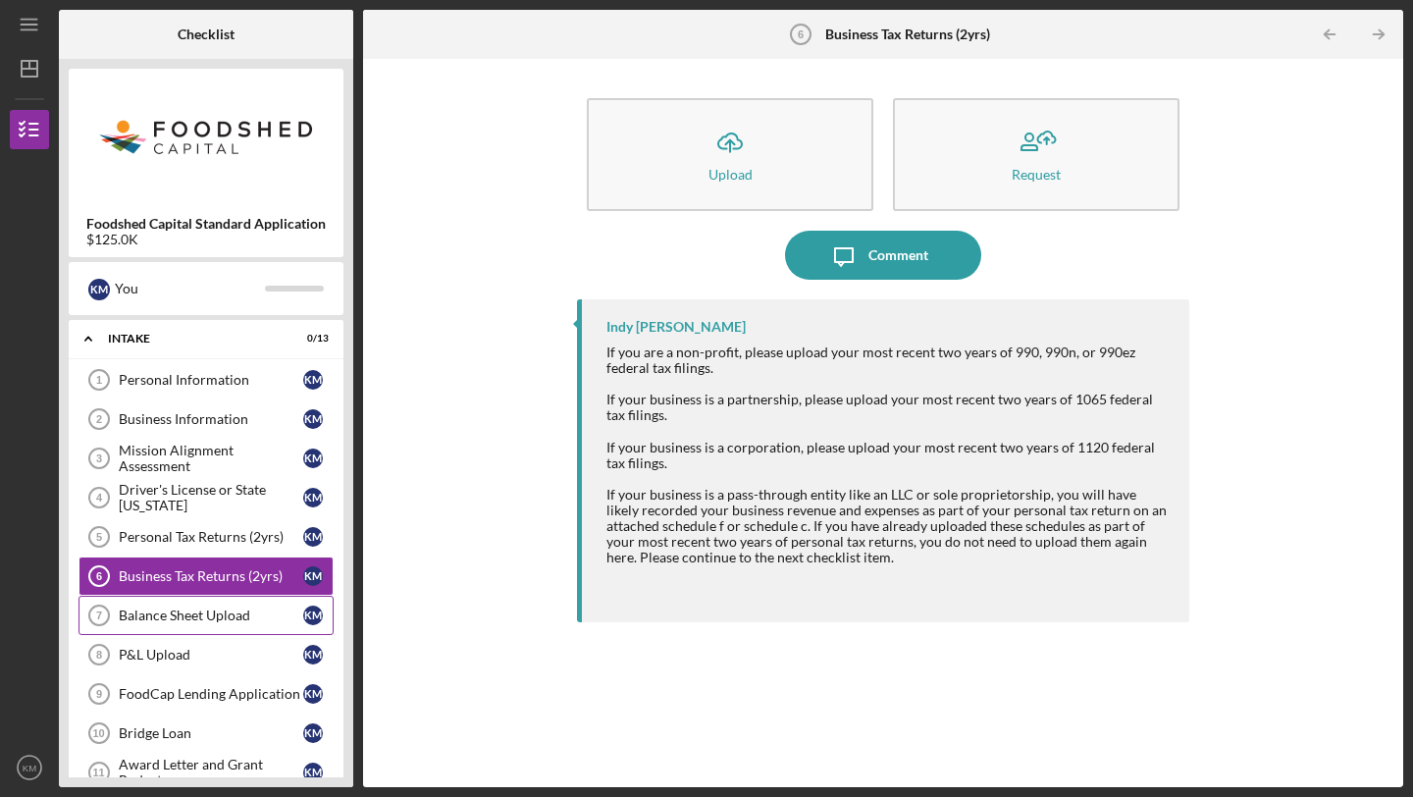
click at [175, 617] on div "Balance Sheet Upload" at bounding box center [211, 615] width 184 height 16
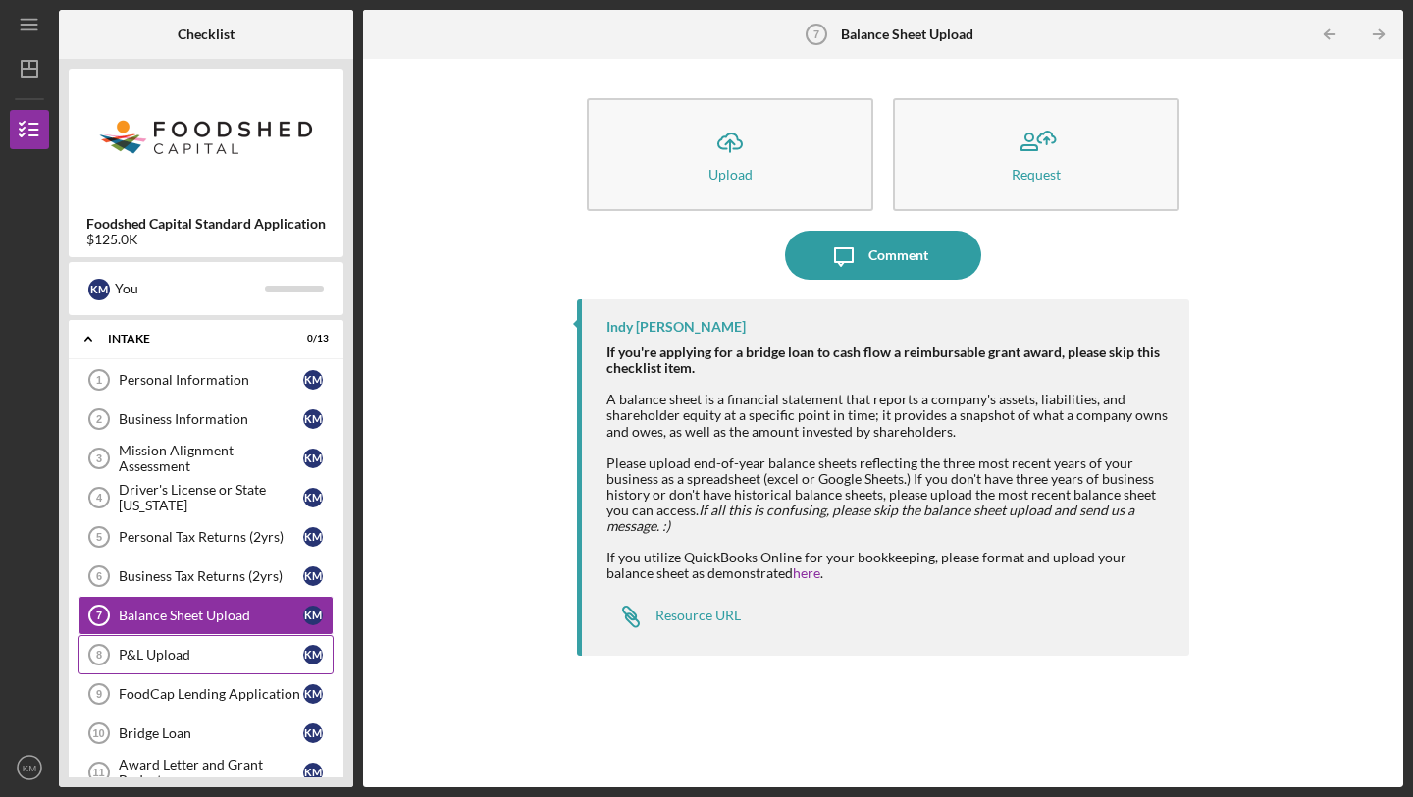
click at [166, 661] on div "P&L Upload" at bounding box center [211, 655] width 184 height 16
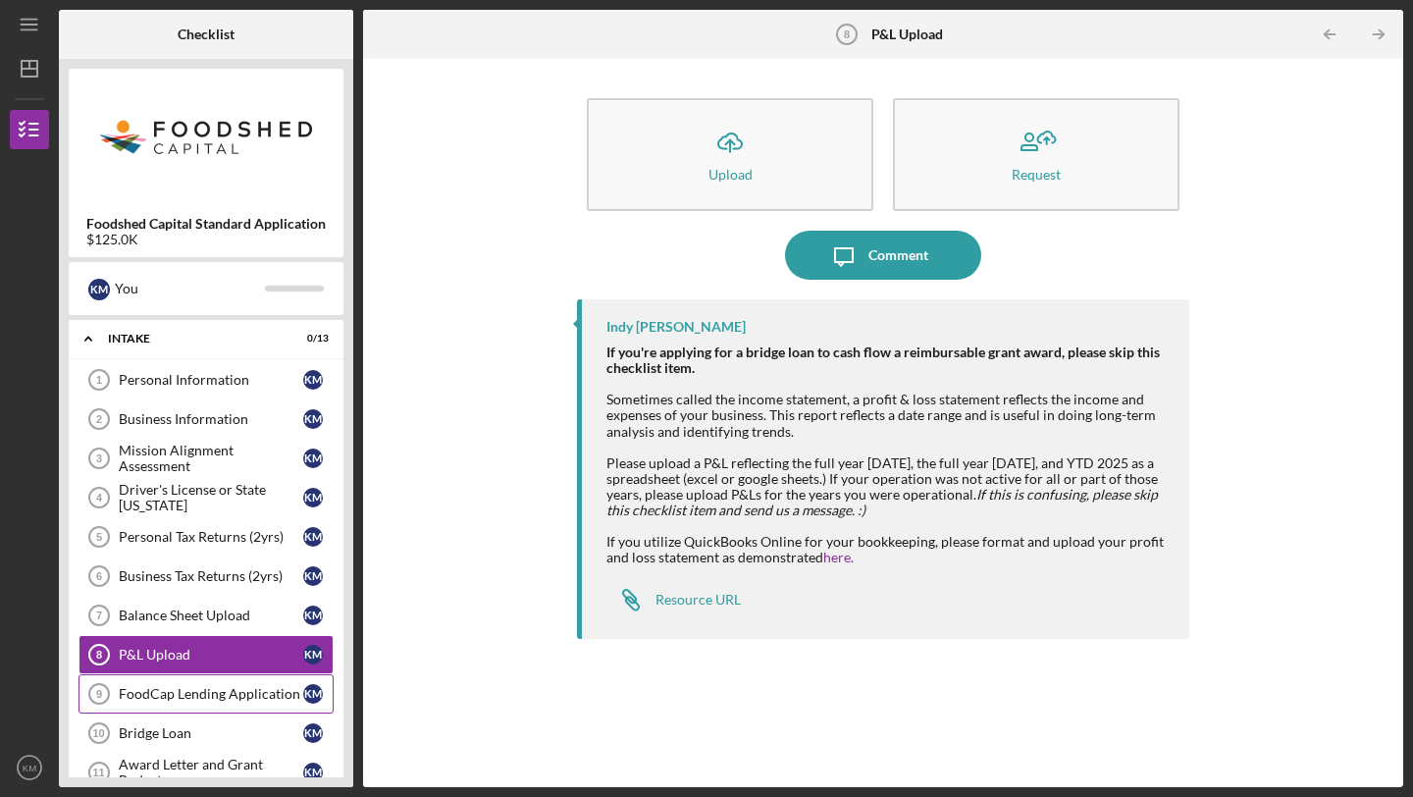
click at [166, 692] on div "FoodCap Lending Application" at bounding box center [211, 694] width 184 height 16
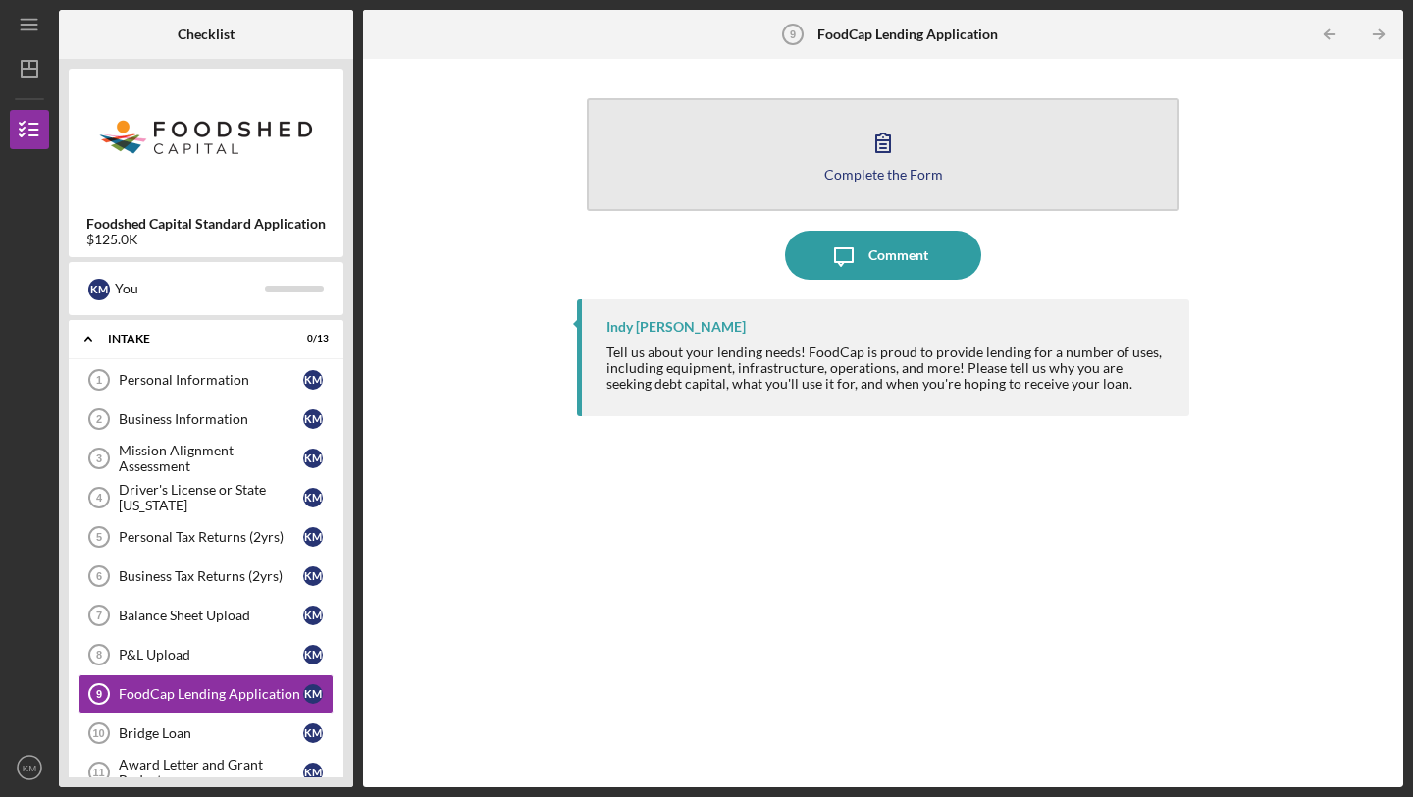
click at [890, 143] on icon "button" at bounding box center [883, 142] width 14 height 19
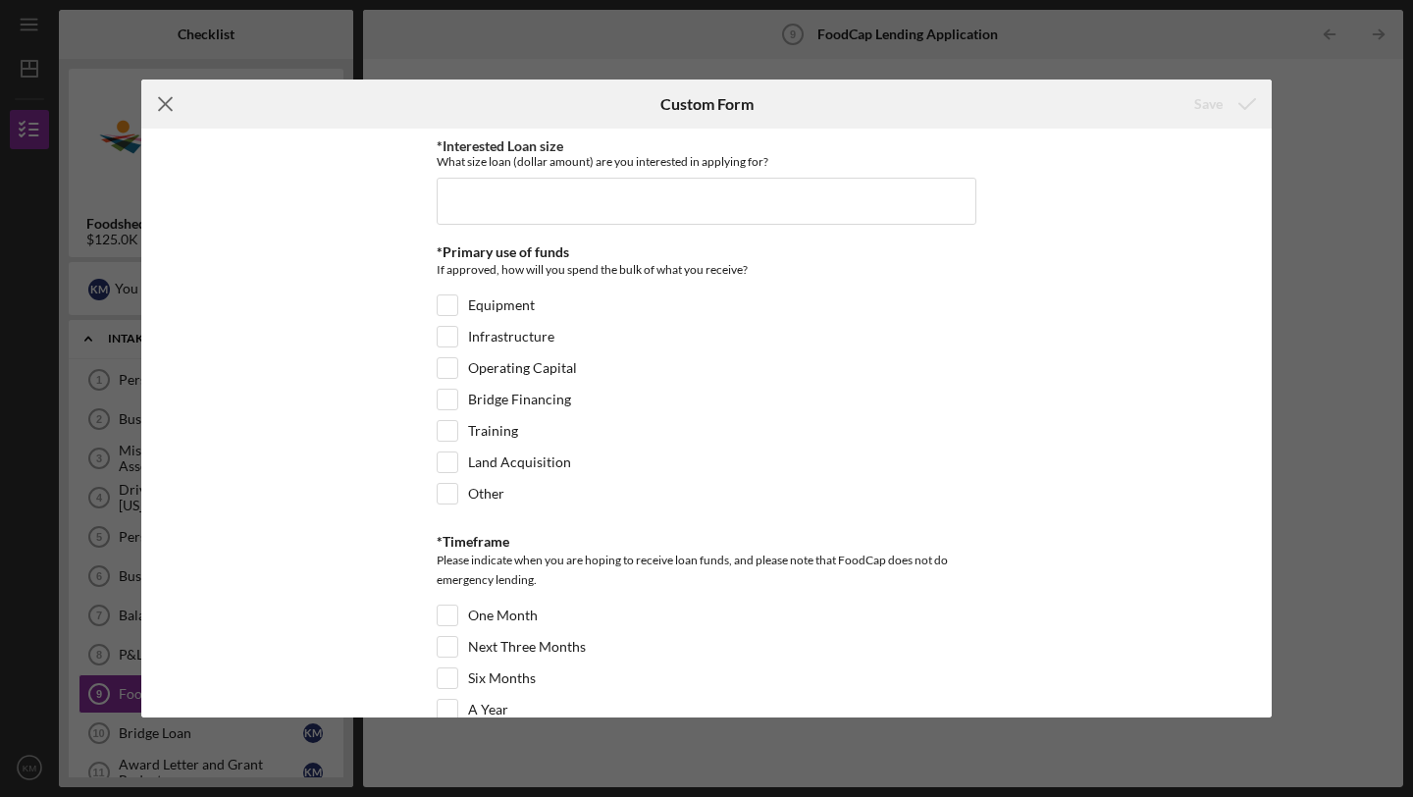
click at [159, 108] on icon "Icon/Menu Close" at bounding box center [165, 103] width 49 height 49
